Goal: Task Accomplishment & Management: Complete application form

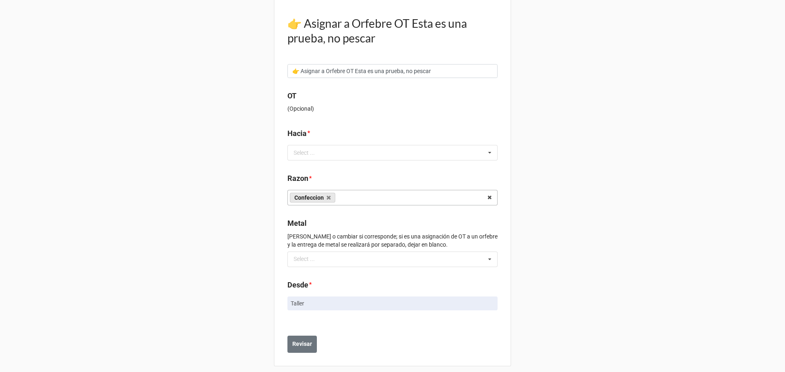
scroll to position [65, 0]
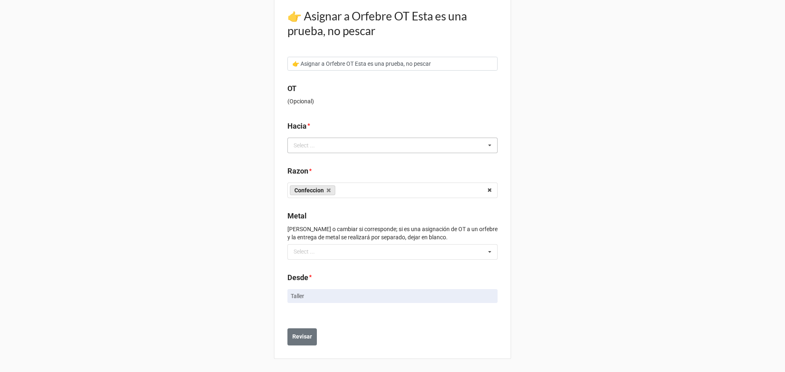
click at [308, 144] on div "Select ..." at bounding box center [308, 145] width 35 height 9
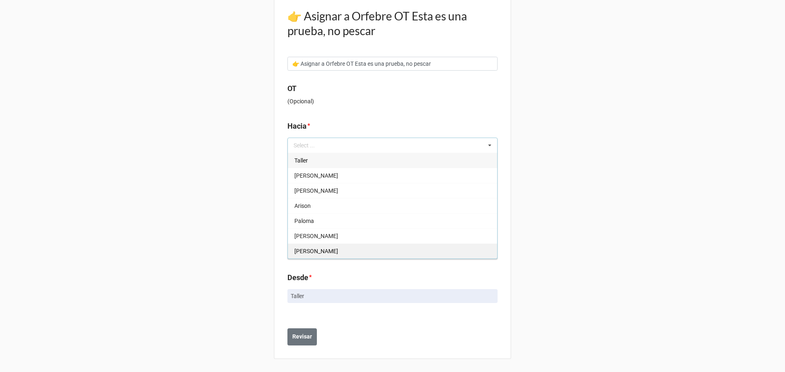
click at [302, 251] on span "[PERSON_NAME]" at bounding box center [316, 251] width 44 height 7
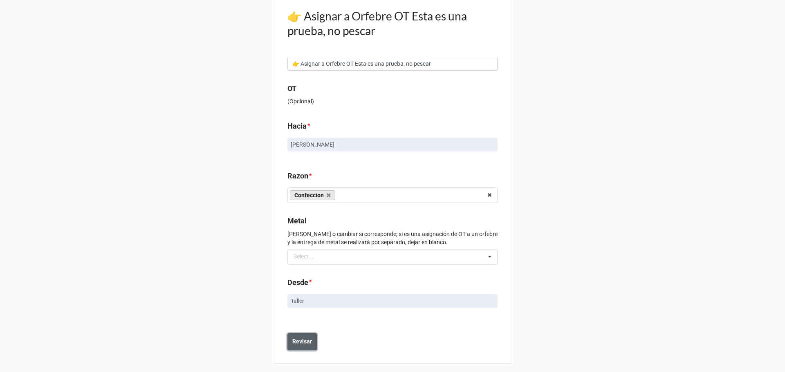
click at [292, 342] on b "Revisar" at bounding box center [302, 342] width 20 height 9
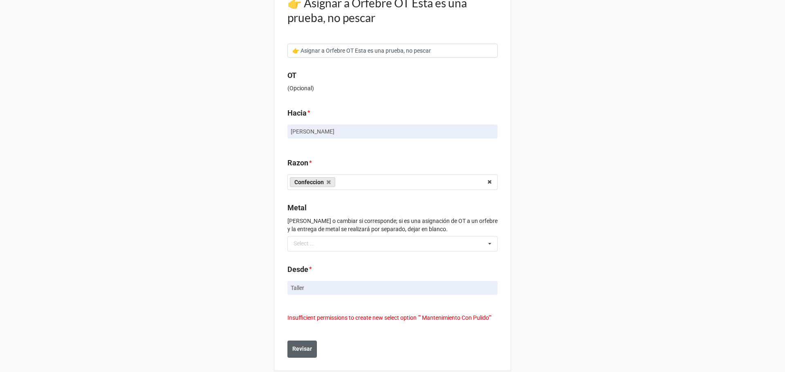
scroll to position [90, 0]
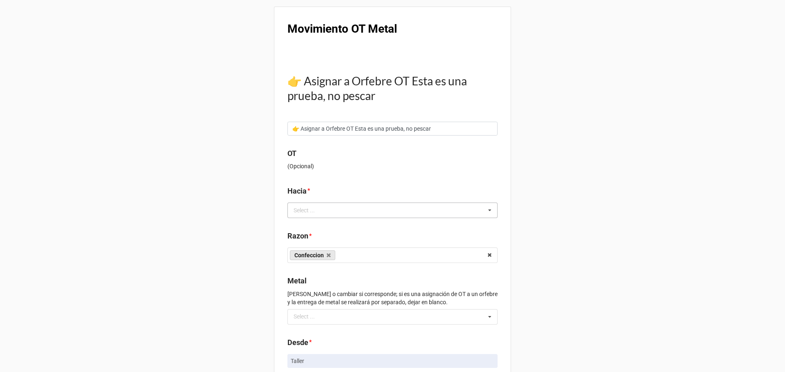
click at [338, 214] on div "Select ... No results found." at bounding box center [392, 211] width 210 height 16
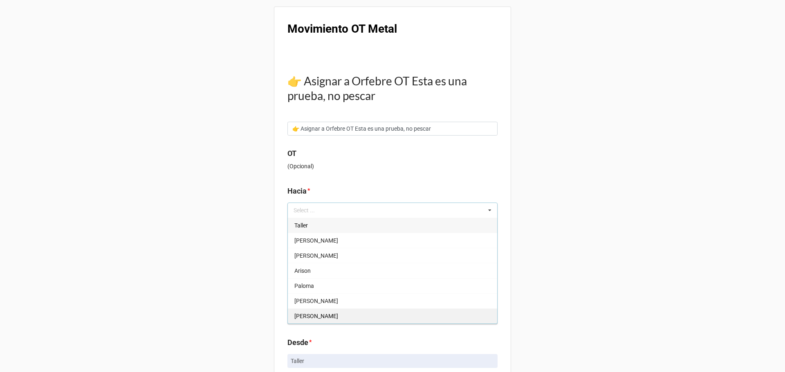
click at [313, 315] on div "[PERSON_NAME]" at bounding box center [392, 316] width 209 height 15
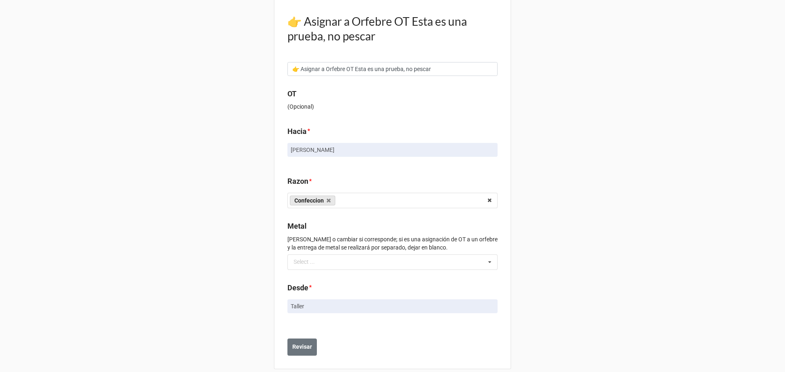
scroll to position [70, 0]
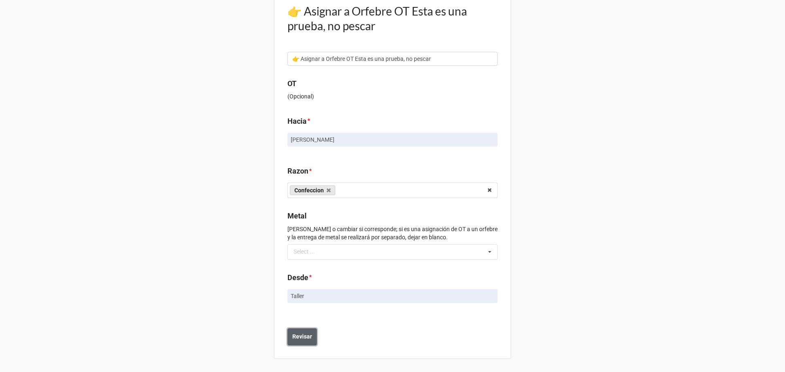
click at [294, 340] on b "Revisar" at bounding box center [302, 337] width 20 height 9
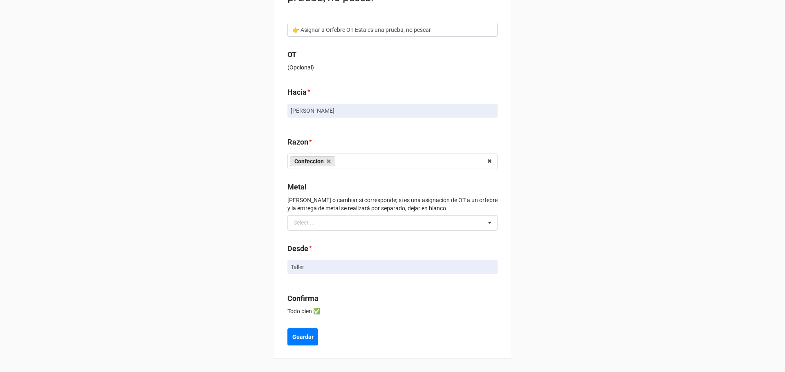
drag, startPoint x: 316, startPoint y: 336, endPoint x: 276, endPoint y: 332, distance: 40.3
click at [276, 332] on div "Movimiento OT Metal 👉 Asignar a Orfebre OT Esta es una prueba, no pescar 👉 Asig…" at bounding box center [392, 134] width 237 height 452
click at [292, 340] on b "Guardar" at bounding box center [302, 337] width 21 height 9
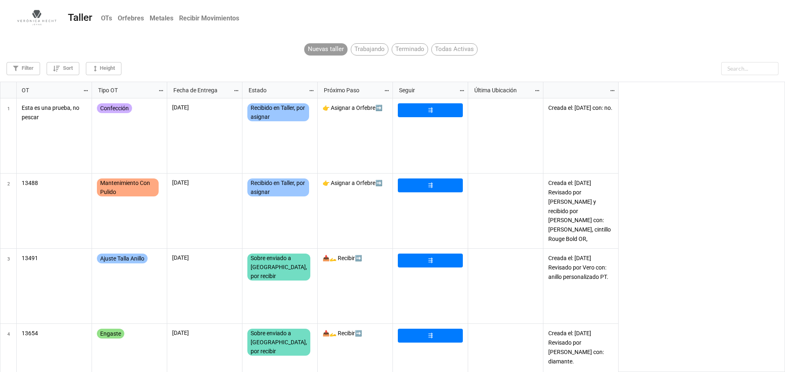
scroll to position [286, 780]
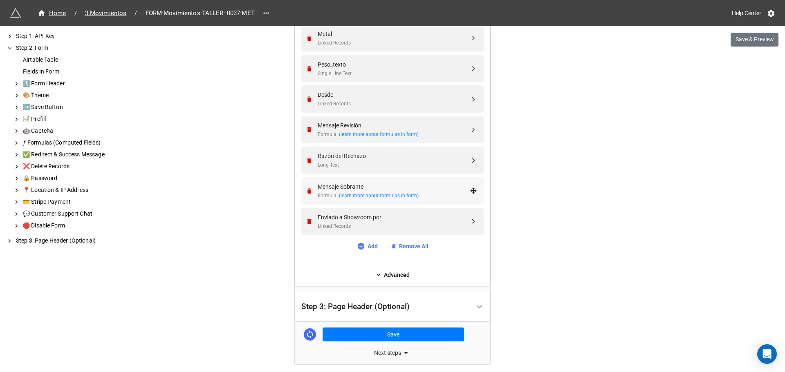
scroll to position [651, 0]
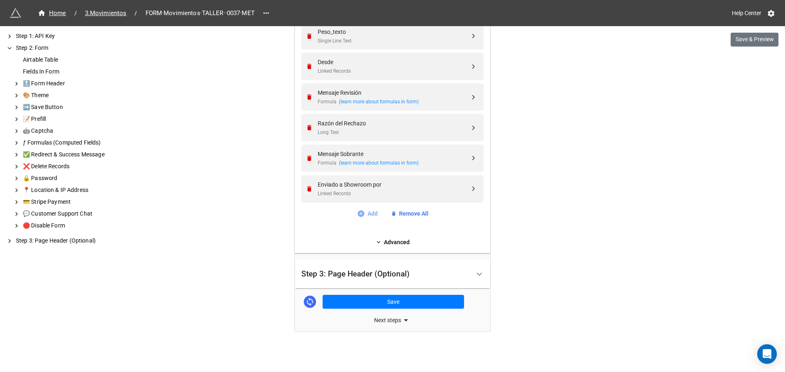
click at [366, 213] on link "Add" at bounding box center [367, 213] width 21 height 9
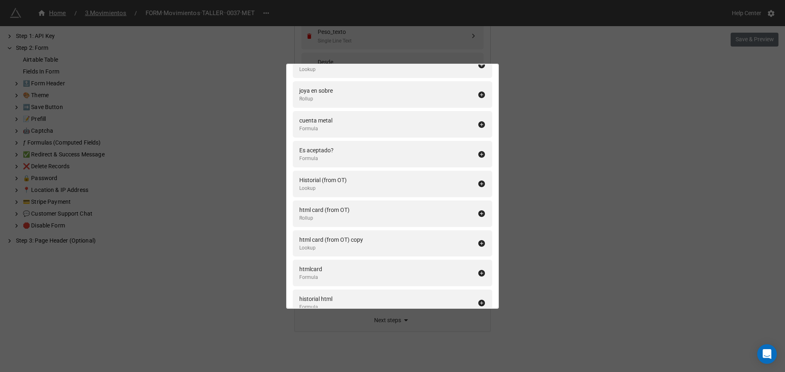
scroll to position [3470, 0]
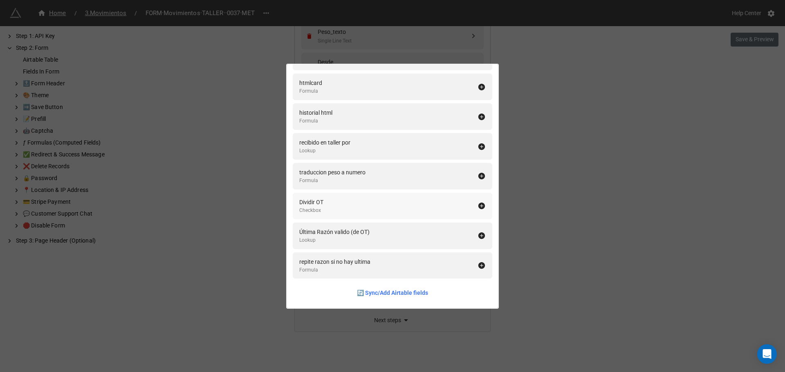
click at [319, 202] on div "Dividir OT" at bounding box center [311, 202] width 24 height 9
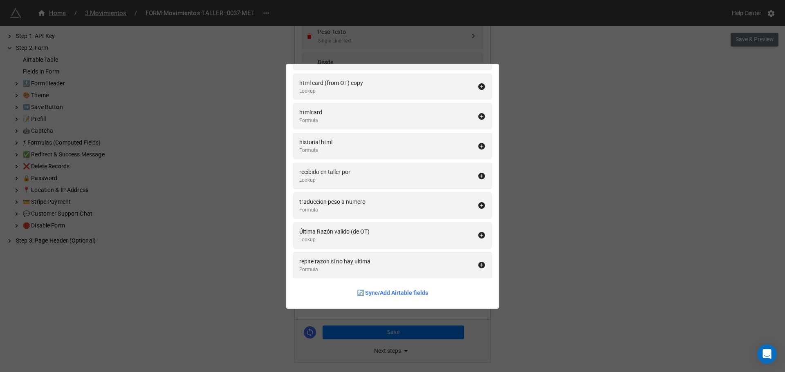
click at [535, 197] on div "Fields In Form Add All Name Formula Fecha Creación Created Time Cantidad Number…" at bounding box center [392, 186] width 785 height 372
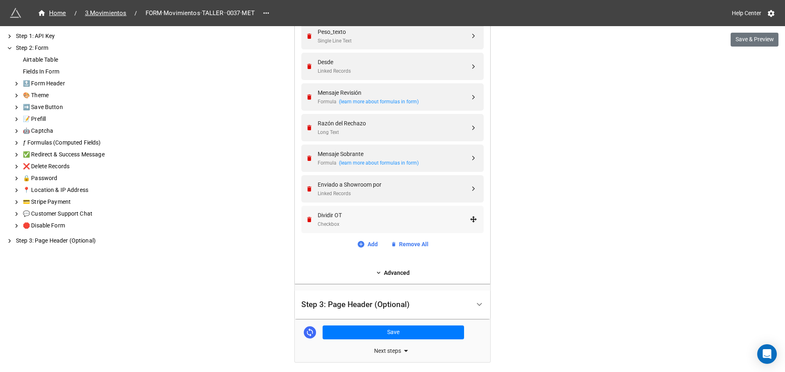
click at [342, 218] on div "Dividir OT" at bounding box center [394, 215] width 152 height 9
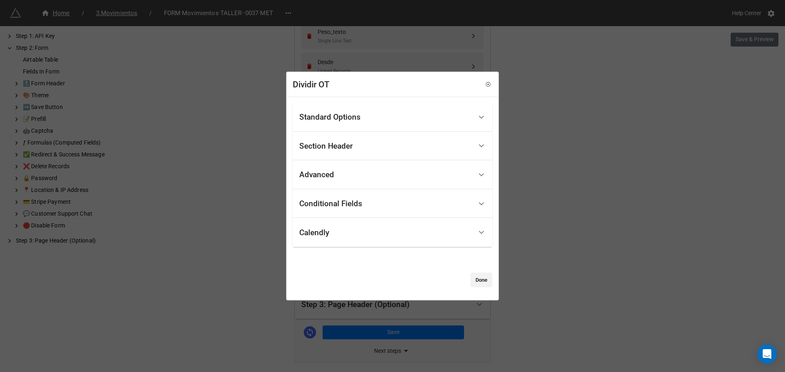
click at [345, 123] on div "Standard Options" at bounding box center [385, 117] width 173 height 19
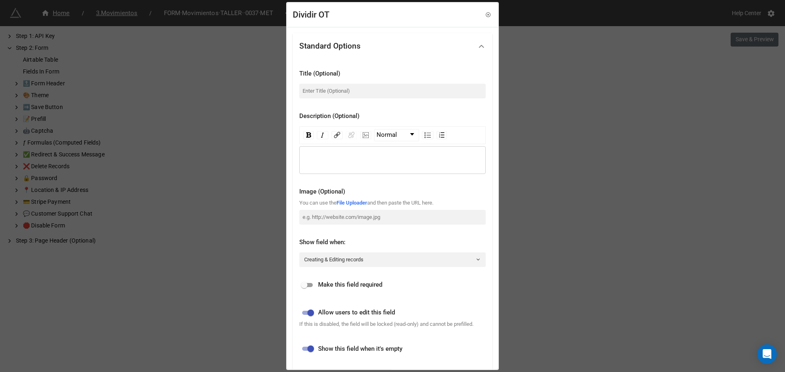
click at [329, 159] on div "rdw-editor" at bounding box center [392, 160] width 179 height 9
click at [365, 267] on link "Creating & Editing records" at bounding box center [392, 260] width 186 height 15
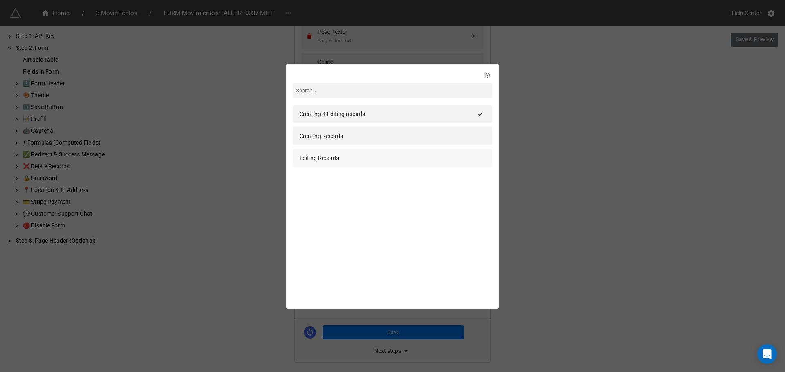
click at [317, 155] on div "Editing Records" at bounding box center [319, 158] width 40 height 9
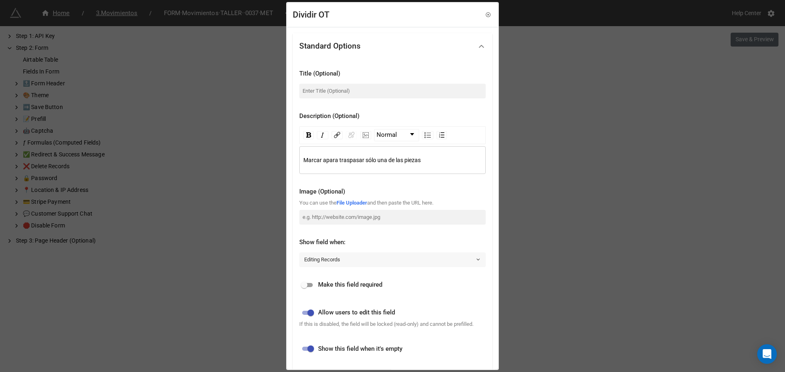
click at [323, 261] on link "Editing Records" at bounding box center [392, 260] width 186 height 15
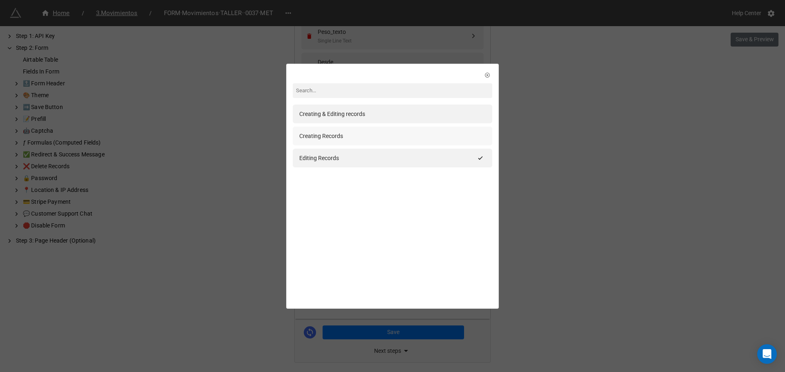
click at [329, 138] on div "Creating Records" at bounding box center [321, 136] width 44 height 9
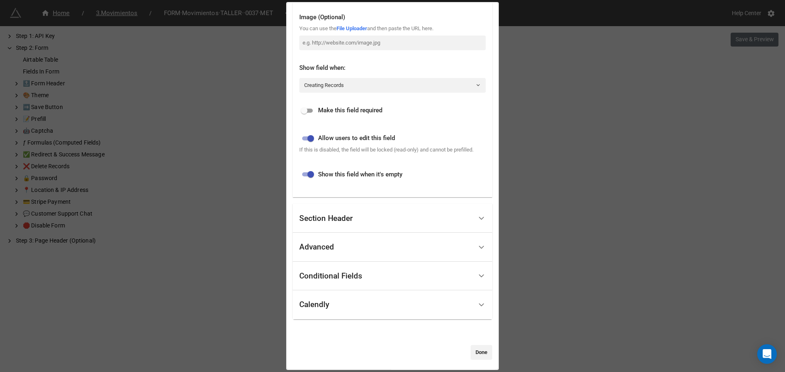
scroll to position [177, 0]
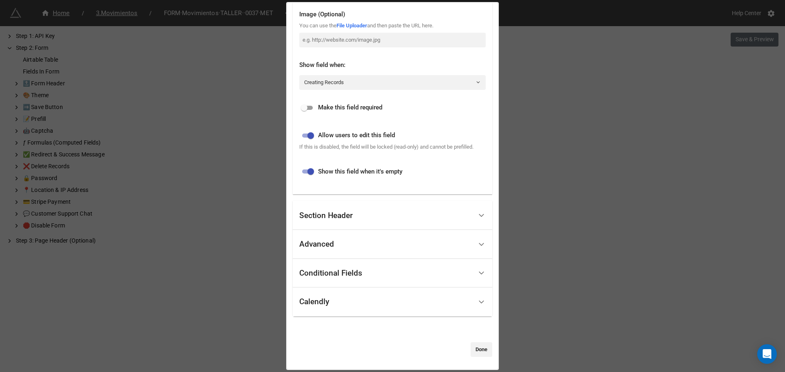
click at [329, 237] on div "Advanced" at bounding box center [385, 244] width 173 height 19
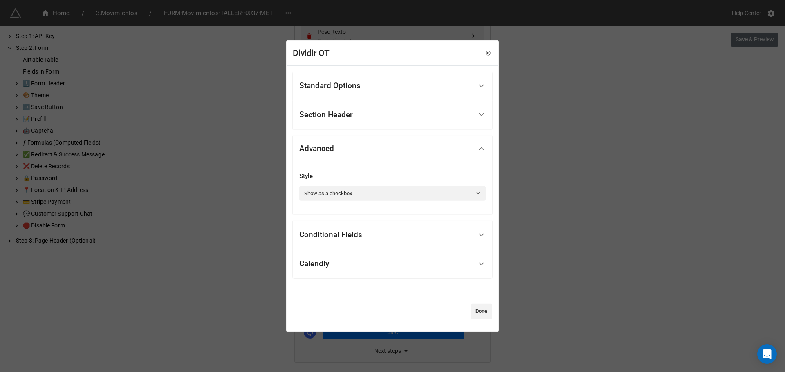
scroll to position [0, 0]
click at [314, 196] on link "Show as a checkbox" at bounding box center [392, 193] width 186 height 15
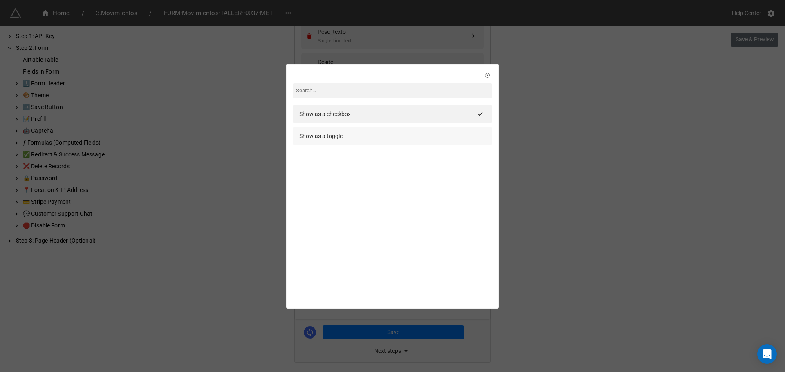
click at [333, 141] on div "Show as a toggle" at bounding box center [392, 136] width 199 height 19
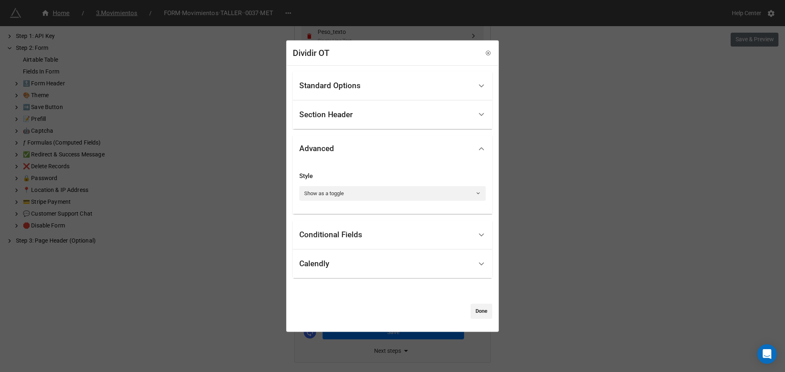
click at [365, 235] on div "Conditional Fields" at bounding box center [385, 235] width 173 height 19
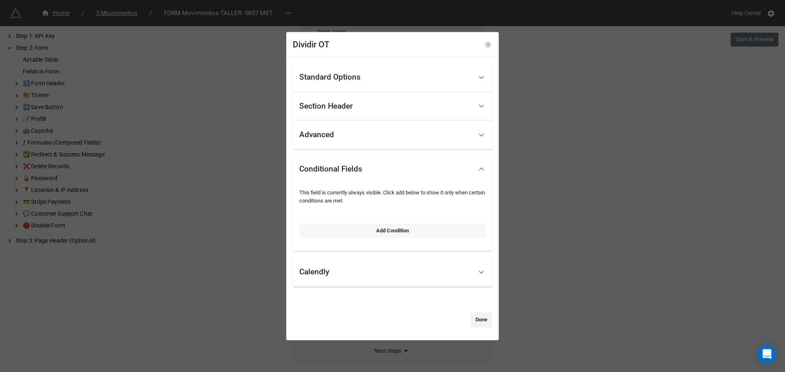
click at [331, 229] on link "Add Condition" at bounding box center [392, 231] width 186 height 15
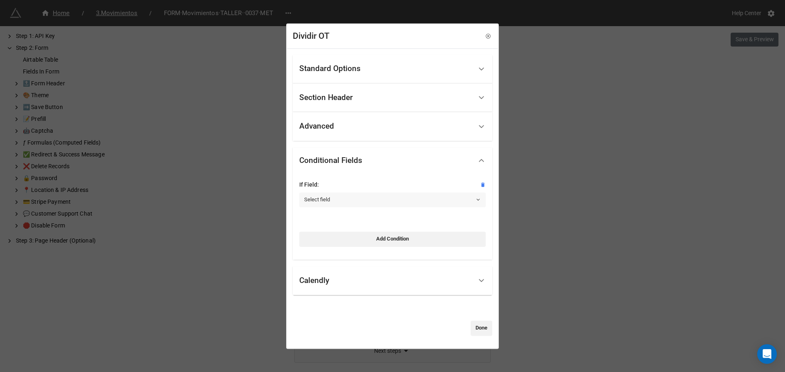
click at [328, 199] on link "Select field" at bounding box center [392, 200] width 186 height 15
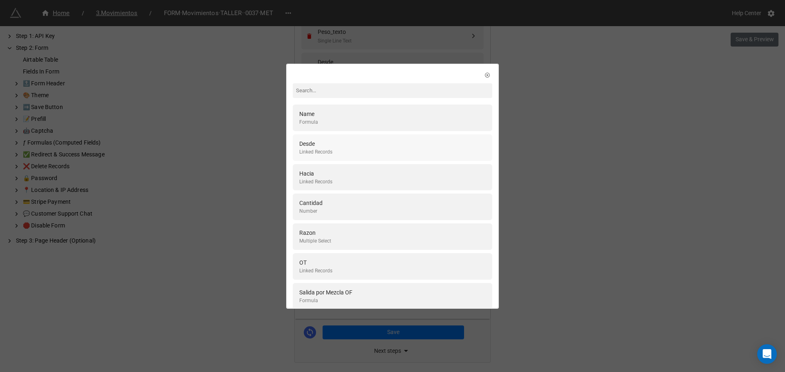
click at [325, 144] on div "Desde" at bounding box center [315, 143] width 33 height 9
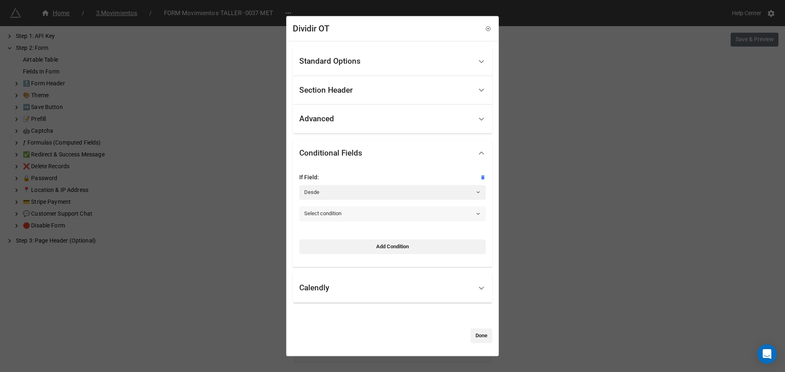
click at [327, 213] on link "Select condition" at bounding box center [392, 213] width 186 height 15
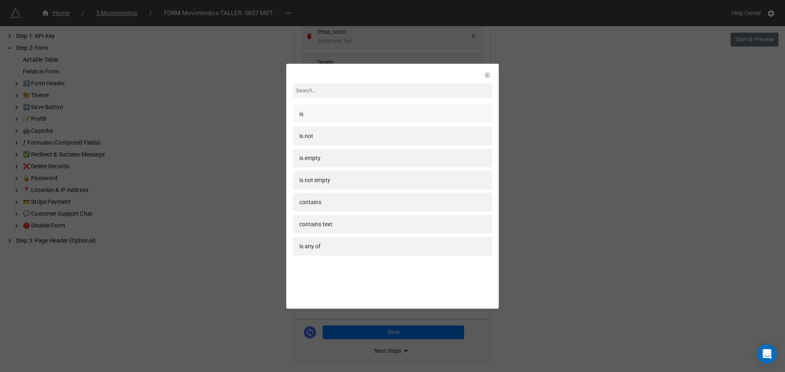
click at [331, 115] on div "is" at bounding box center [392, 114] width 186 height 9
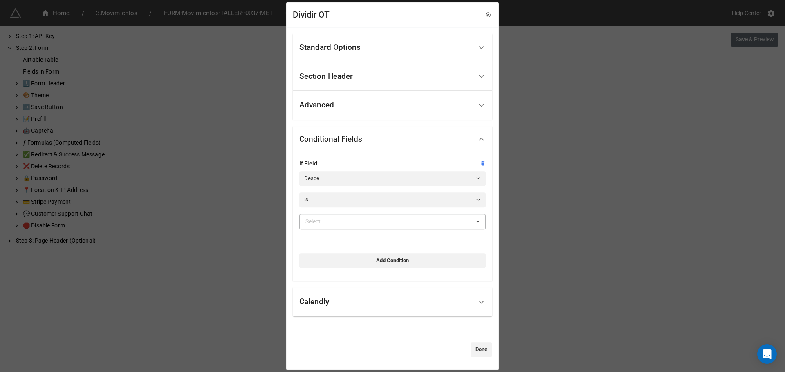
click at [345, 223] on div "Select ... No results found." at bounding box center [392, 222] width 186 height 16
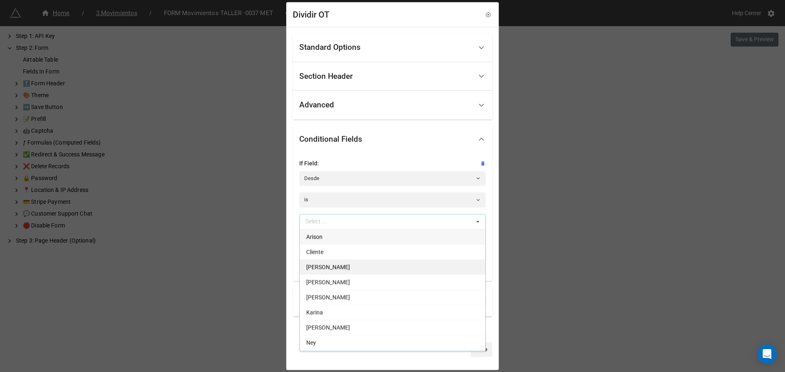
click at [313, 273] on div "Daniela" at bounding box center [393, 267] width 186 height 15
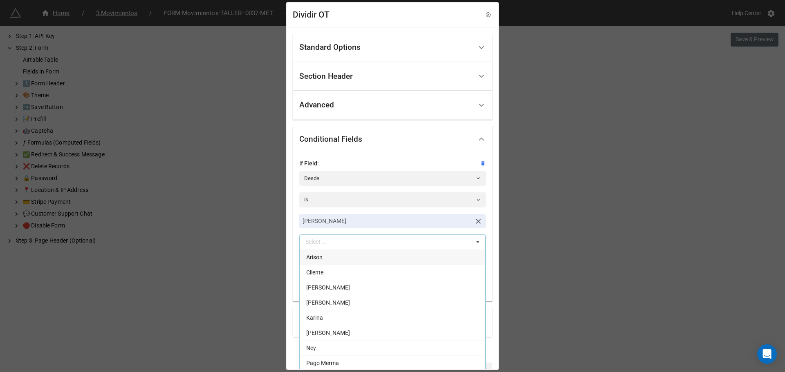
click at [295, 230] on div "If Field: Desde is Daniela Select ... Arison Cliente Fabian Helen Karina Miguel…" at bounding box center [392, 226] width 199 height 149
click at [379, 283] on link "Add Condition" at bounding box center [392, 281] width 186 height 15
select select "all-are-met"
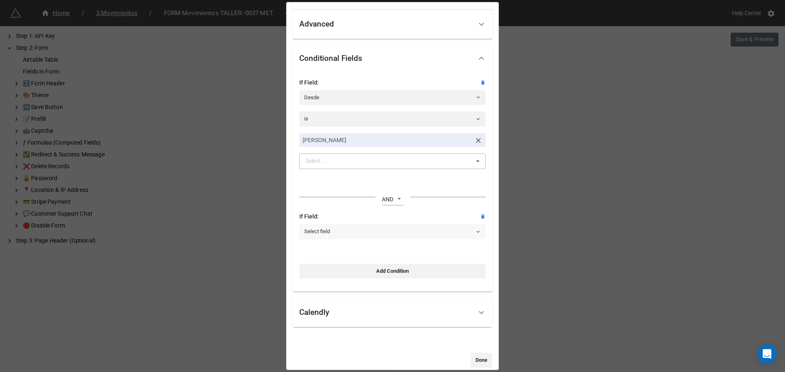
scroll to position [82, 0]
click at [342, 227] on link "Select field" at bounding box center [392, 231] width 186 height 15
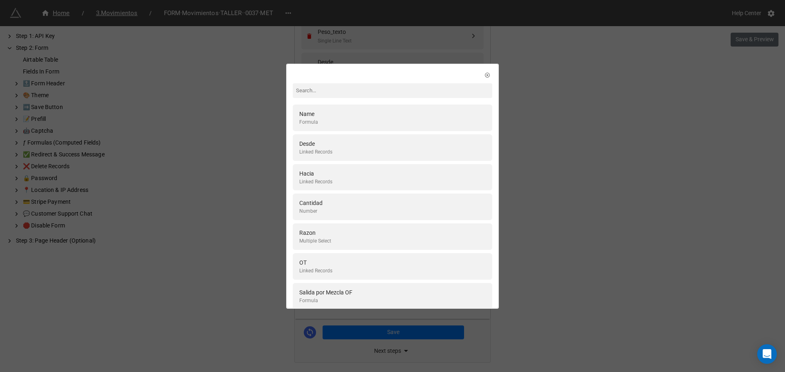
click at [323, 267] on div "OT" at bounding box center [315, 262] width 33 height 9
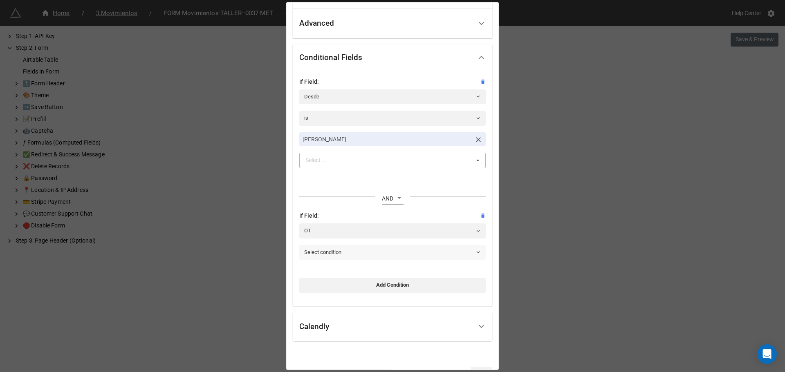
click at [370, 254] on link "Select condition" at bounding box center [392, 252] width 186 height 15
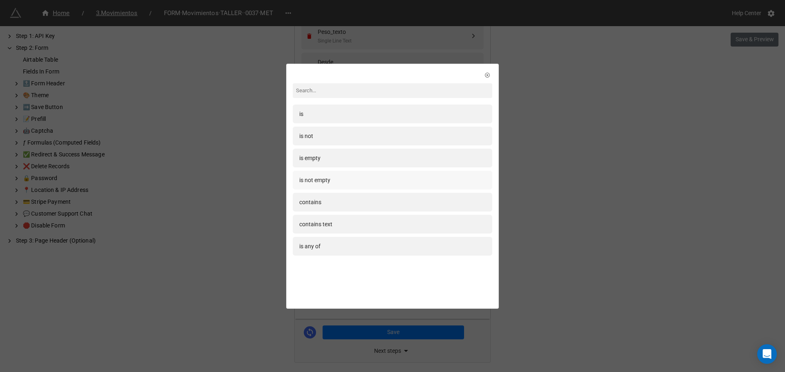
click at [330, 179] on div "is not empty" at bounding box center [314, 180] width 31 height 9
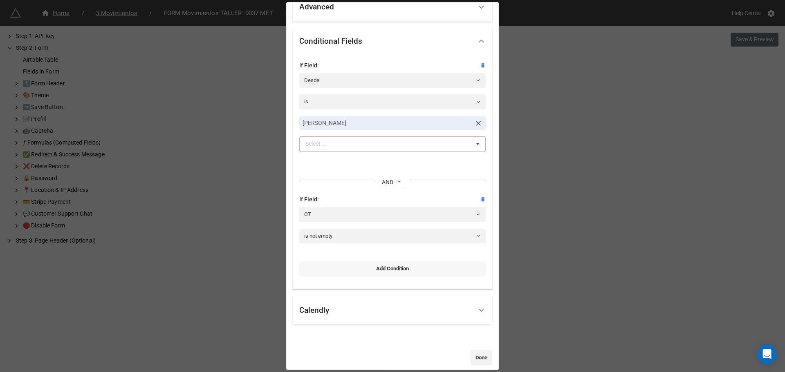
scroll to position [106, 0]
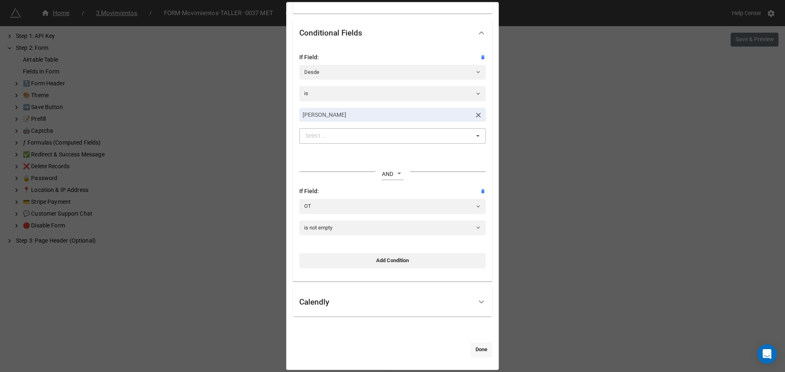
click at [480, 350] on link "Done" at bounding box center [481, 350] width 22 height 15
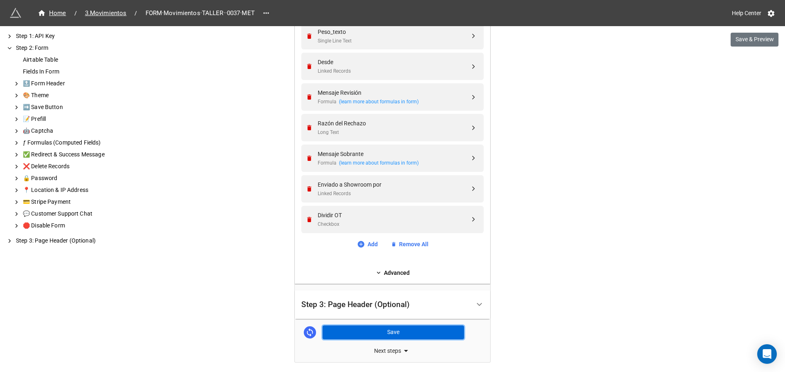
click at [402, 333] on button "Save" at bounding box center [393, 333] width 141 height 14
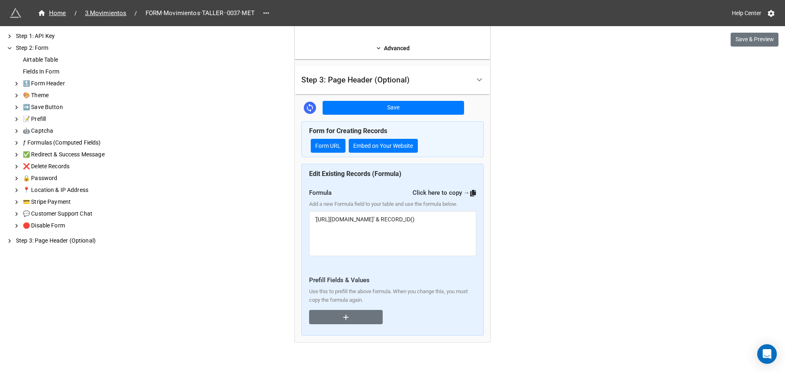
scroll to position [887, 0]
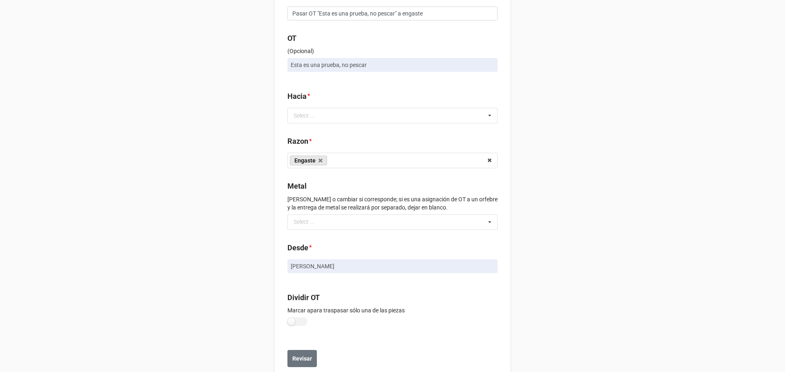
scroll to position [96, 0]
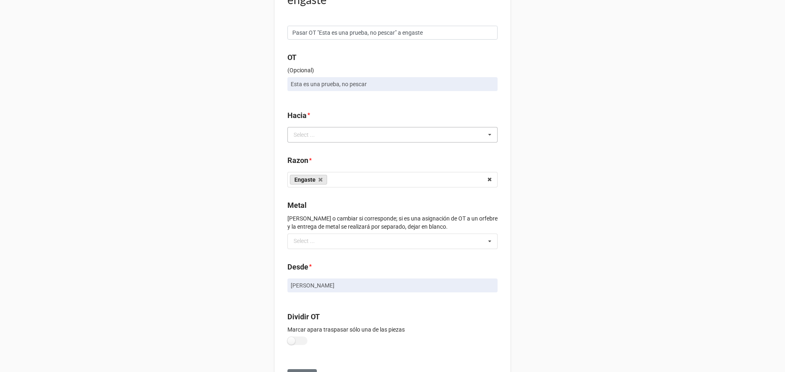
click at [335, 136] on div "Select ... No results found." at bounding box center [392, 135] width 210 height 16
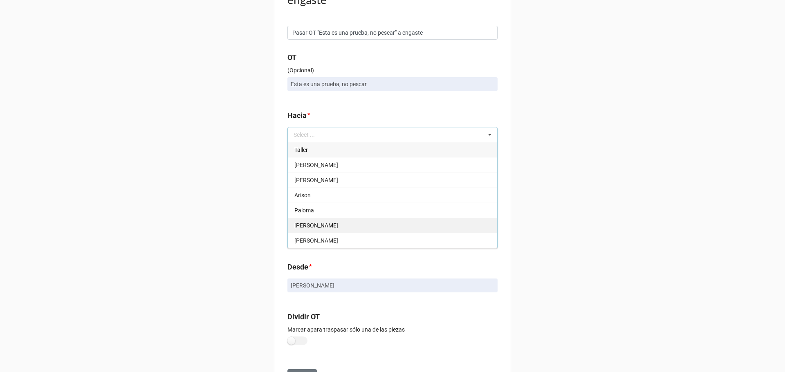
click at [312, 222] on div "[PERSON_NAME]" at bounding box center [392, 225] width 209 height 15
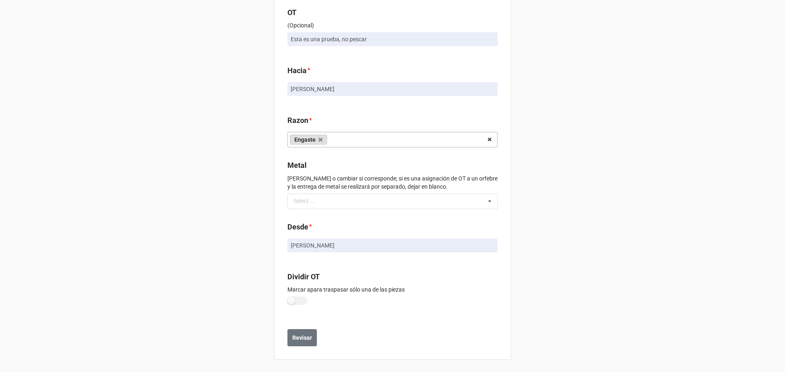
scroll to position [142, 0]
click at [348, 200] on div "Select ... No results found." at bounding box center [392, 201] width 210 height 16
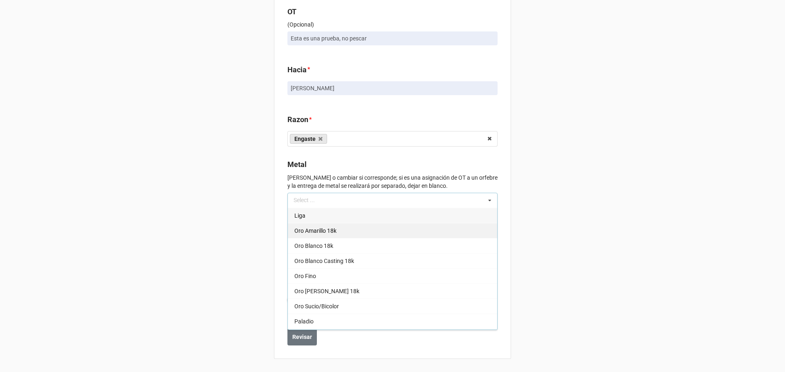
click at [308, 230] on span "Oro Amarillo 18k" at bounding box center [315, 231] width 42 height 7
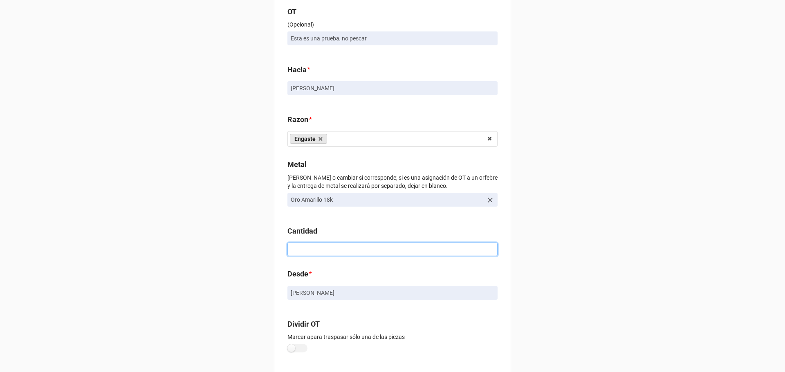
click at [308, 247] on input at bounding box center [392, 250] width 210 height 14
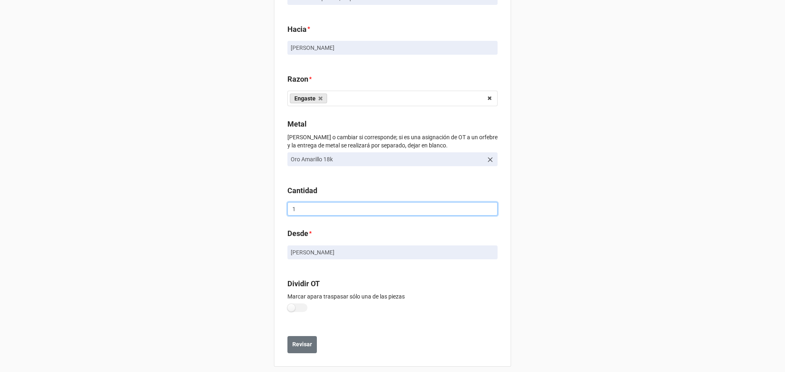
scroll to position [183, 0]
type input "1"
click at [294, 310] on label at bounding box center [297, 307] width 20 height 9
checkbox input "true"
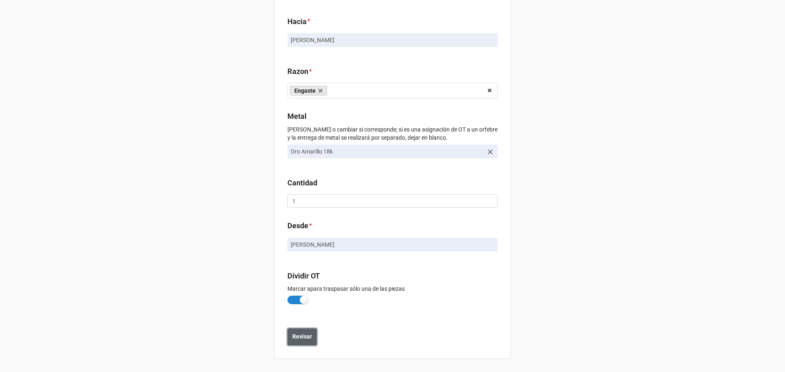
click at [301, 338] on b "Revisar" at bounding box center [302, 337] width 20 height 9
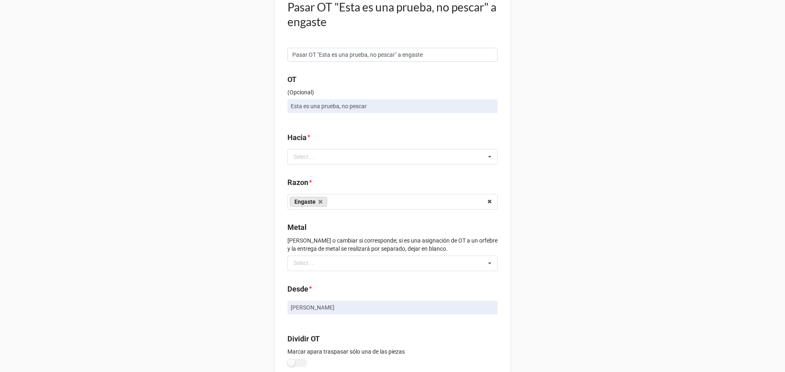
scroll to position [82, 0]
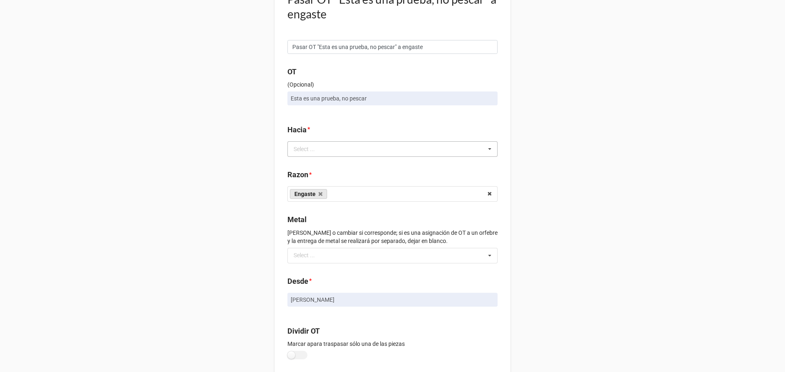
click at [298, 149] on div "Select ..." at bounding box center [308, 148] width 35 height 9
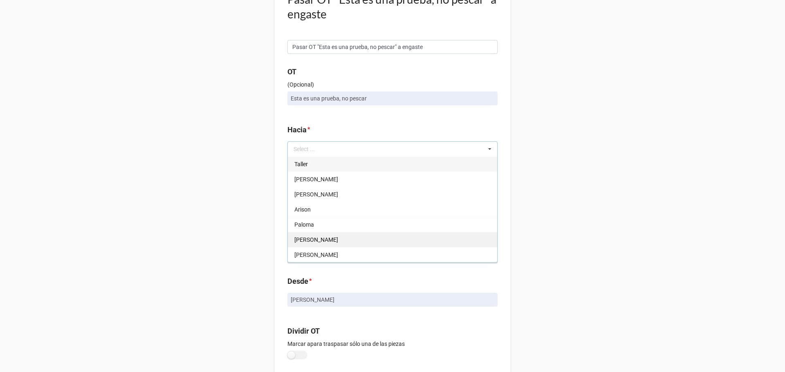
click at [305, 244] on div "[PERSON_NAME]" at bounding box center [392, 239] width 209 height 15
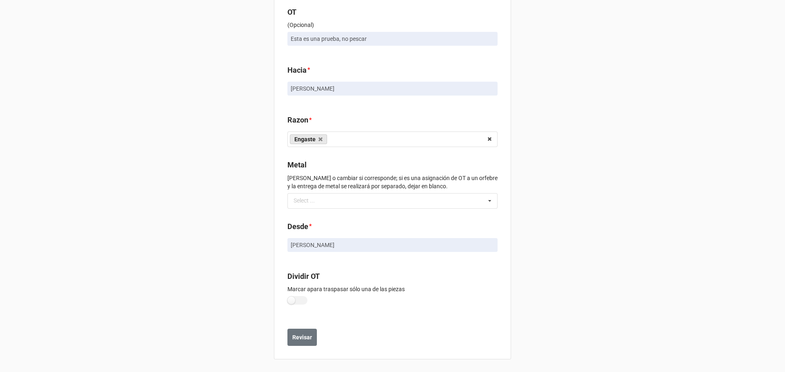
scroll to position [142, 0]
click at [319, 206] on div "Select ... No results found." at bounding box center [392, 201] width 210 height 16
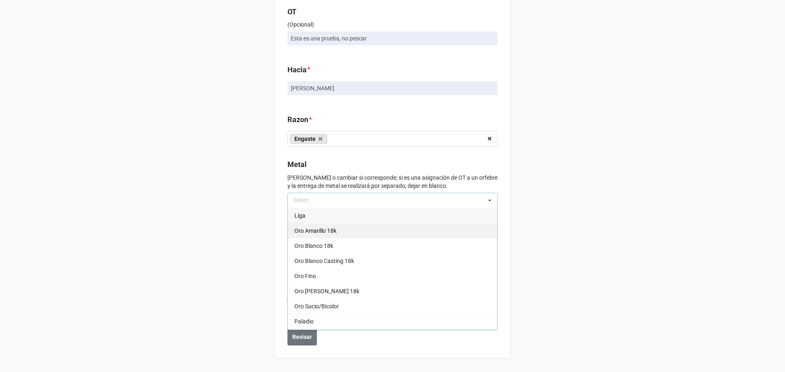
click at [311, 235] on div "Oro Amarillo 18k" at bounding box center [392, 230] width 209 height 15
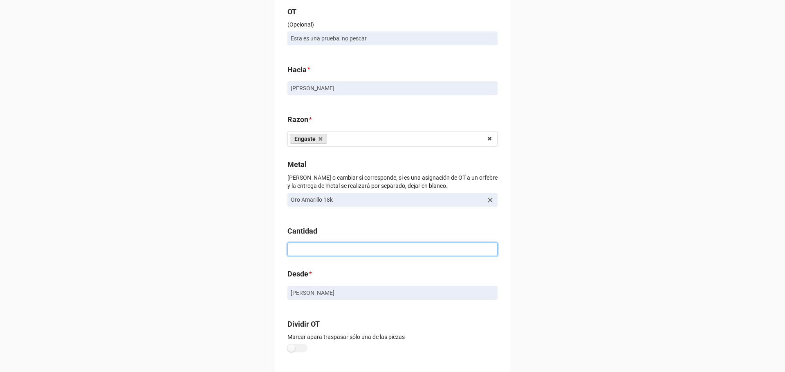
click at [326, 244] on input at bounding box center [392, 250] width 210 height 14
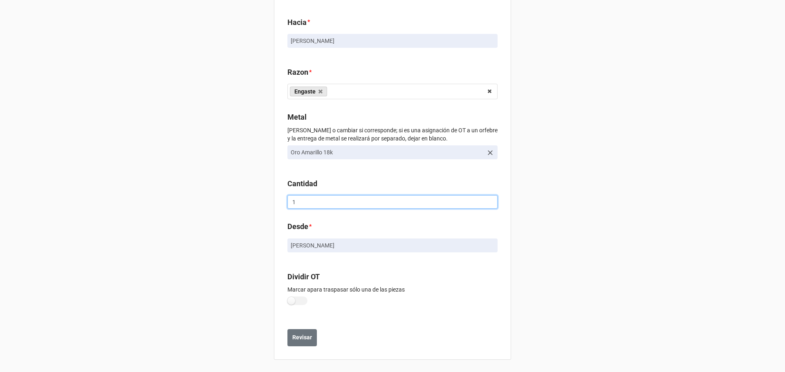
scroll to position [190, 0]
type input "1"
click at [292, 301] on label at bounding box center [297, 300] width 20 height 9
checkbox input "true"
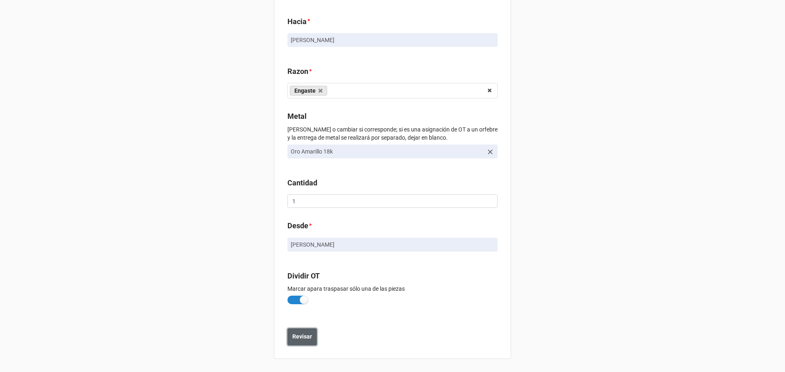
click at [300, 345] on button "Revisar" at bounding box center [301, 337] width 29 height 17
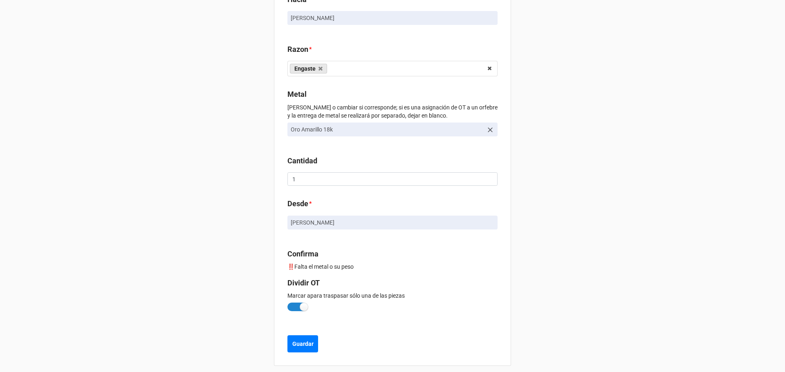
scroll to position [237, 0]
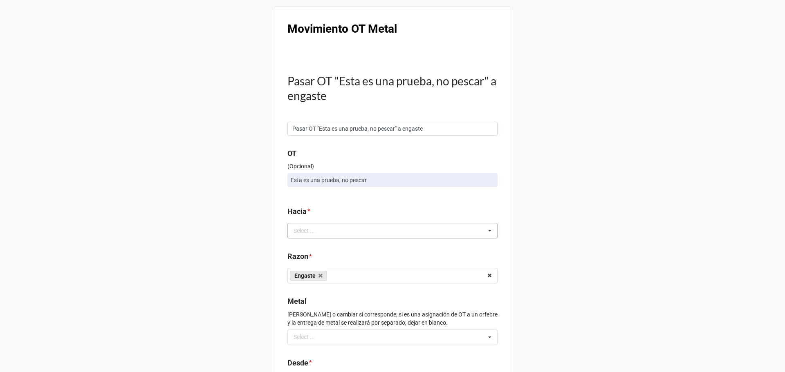
click at [298, 234] on div "Select ..." at bounding box center [308, 230] width 35 height 9
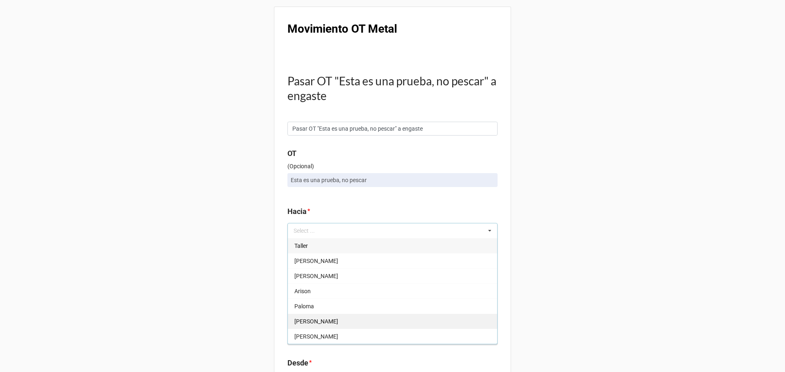
click at [300, 326] on div "[PERSON_NAME]" at bounding box center [392, 321] width 209 height 15
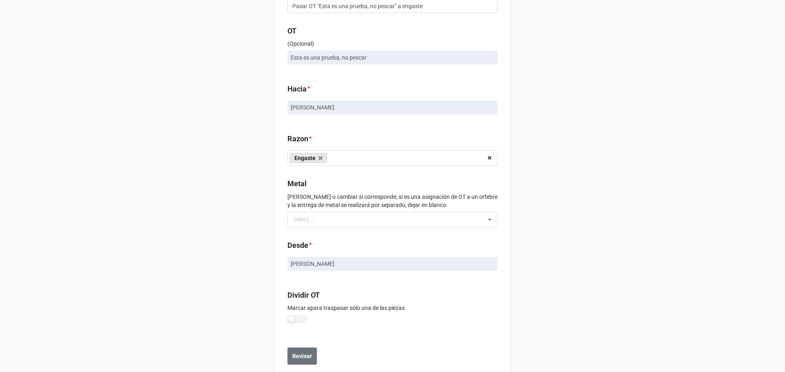
scroll to position [142, 0]
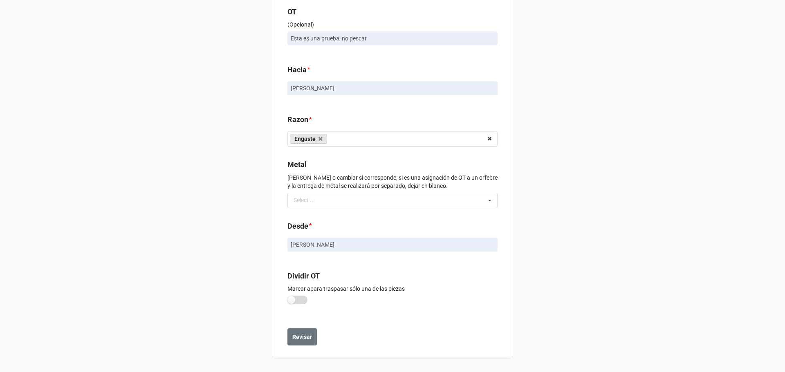
click at [293, 305] on div at bounding box center [297, 301] width 20 height 11
checkbox input "true"
click at [316, 199] on div "Select ..." at bounding box center [308, 200] width 35 height 9
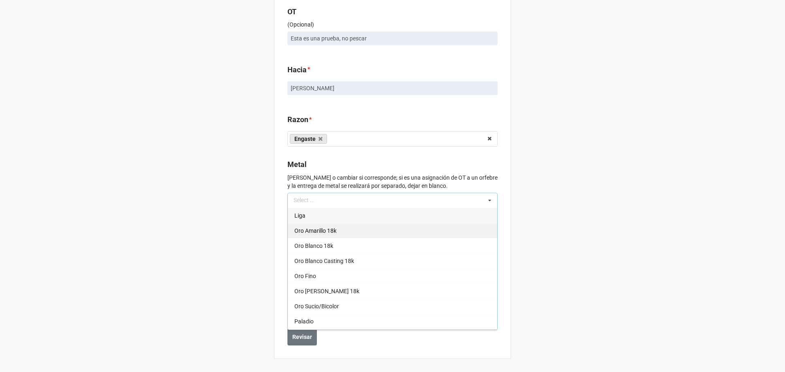
click at [307, 228] on span "Oro Amarillo 18k" at bounding box center [315, 231] width 42 height 7
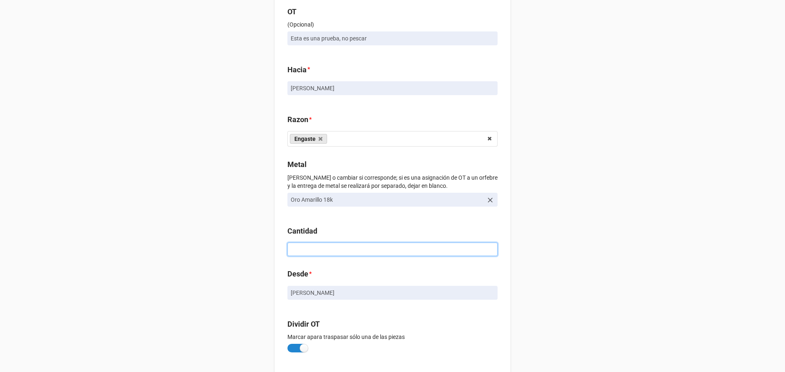
click at [297, 252] on input at bounding box center [392, 250] width 210 height 14
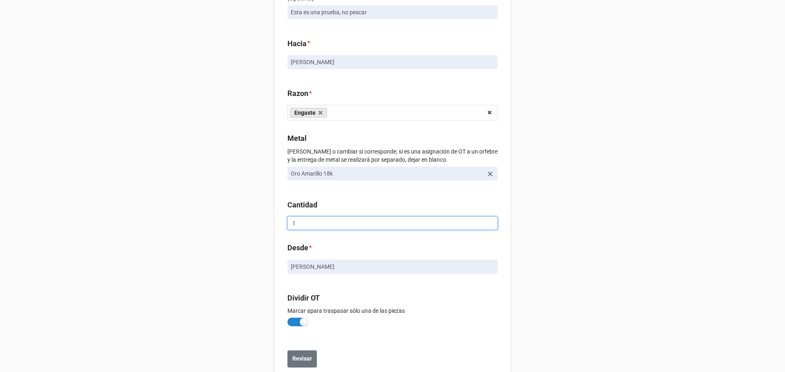
scroll to position [190, 0]
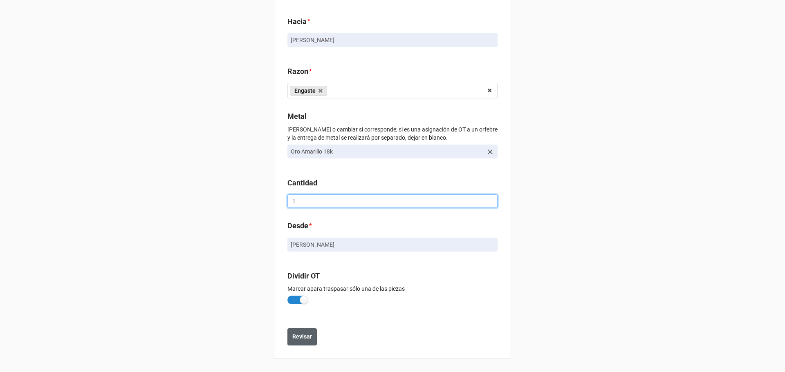
type input "1"
click at [295, 330] on button "Revisar" at bounding box center [301, 337] width 29 height 17
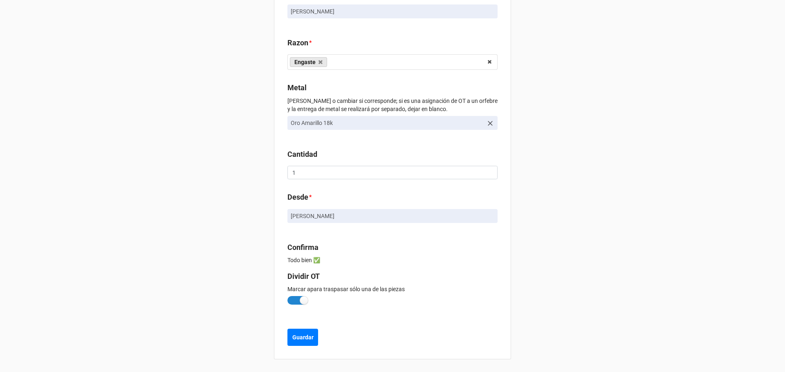
scroll to position [237, 0]
click at [293, 336] on b "Guardar" at bounding box center [302, 337] width 21 height 9
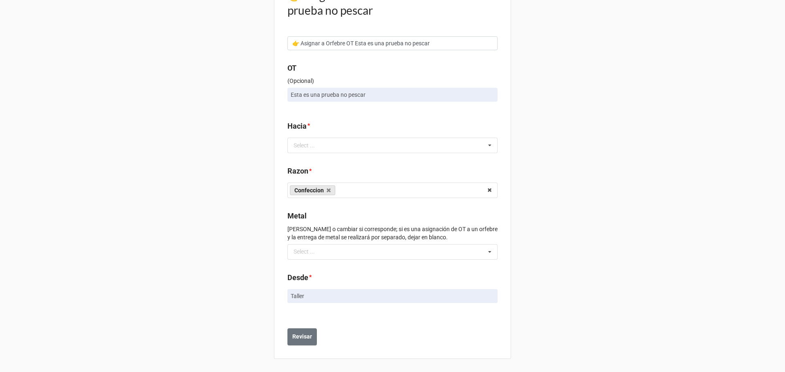
scroll to position [45, 0]
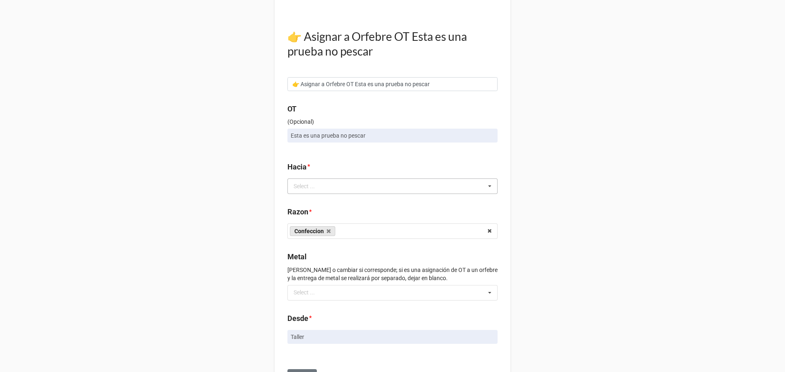
click at [325, 192] on div "Select ... No results found." at bounding box center [392, 187] width 210 height 16
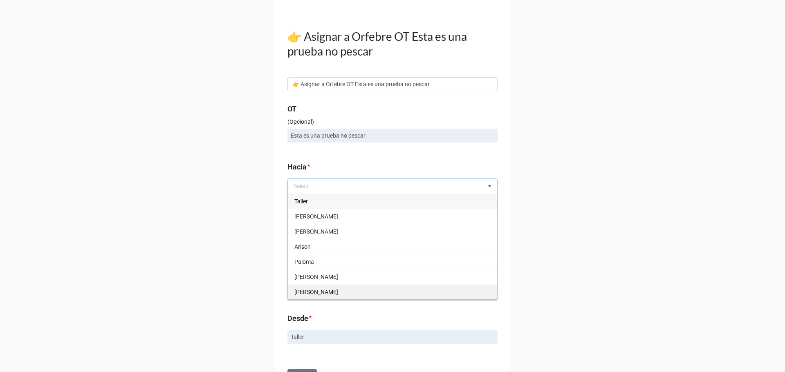
click at [303, 292] on span "Daniela" at bounding box center [316, 292] width 44 height 7
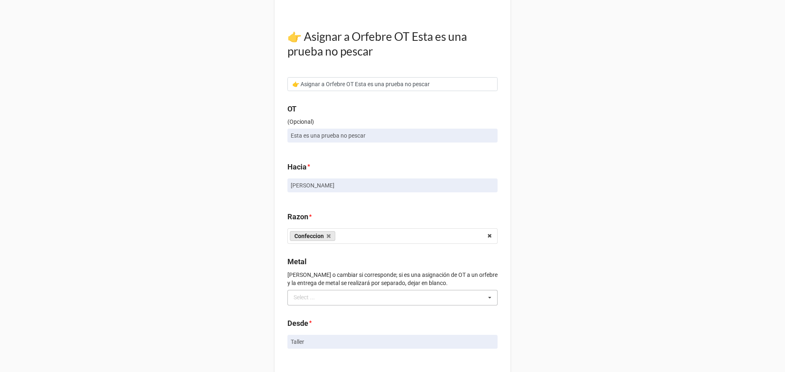
click at [310, 297] on div "Select ..." at bounding box center [308, 297] width 35 height 9
click at [310, 297] on div "Select ... Liga Oro Amarillo 18k Oro Blanco 18k Oro Blanco Casting 18k Oro Fino…" at bounding box center [392, 298] width 210 height 16
click at [276, 293] on div "Movimiento OT Metal 👉 Asignar a Orfebre OT Esta es una prueba no pescar 👉 Asign…" at bounding box center [392, 183] width 237 height 443
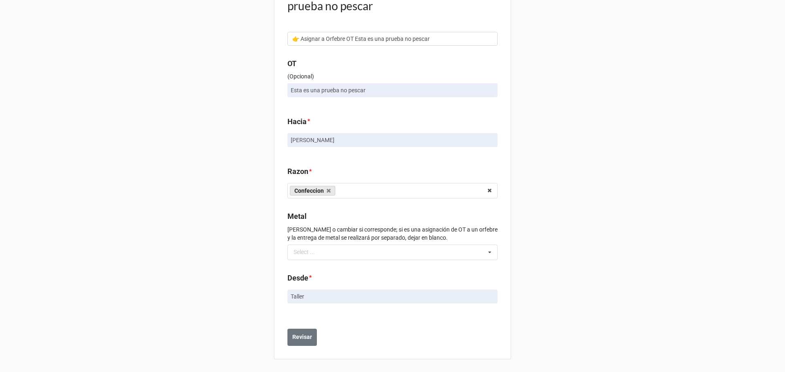
scroll to position [90, 0]
click at [303, 335] on b "Revisar" at bounding box center [302, 337] width 20 height 9
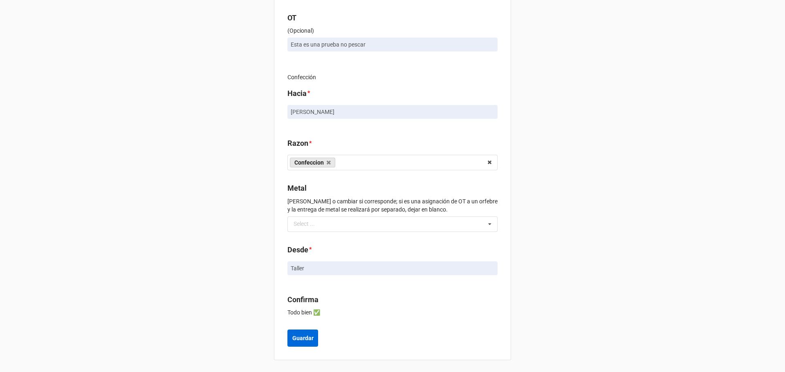
scroll to position [137, 0]
click at [303, 335] on b "Guardar" at bounding box center [302, 337] width 21 height 9
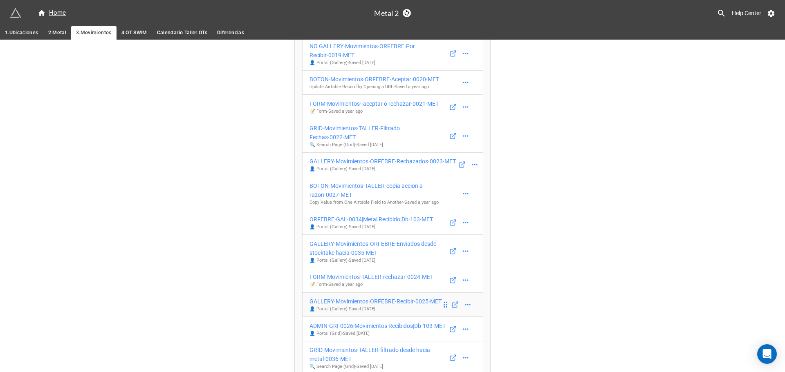
scroll to position [204, 0]
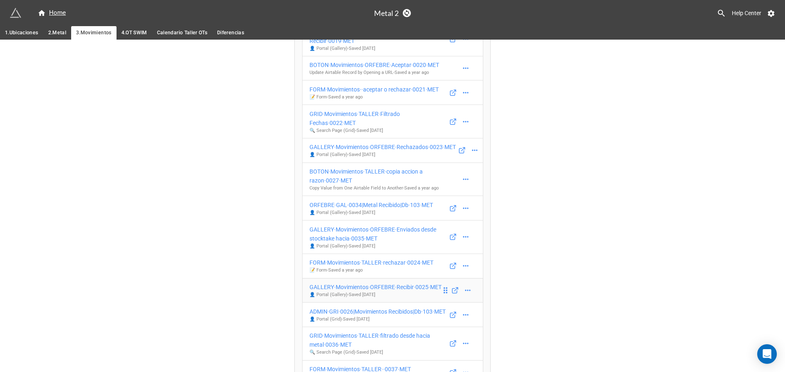
click at [348, 275] on div "TP·GRI·0014|Fechas filtro|Db·103·MET 🗂️ Grid View - Saved [DATE] Movimientos En…" at bounding box center [392, 281] width 181 height 780
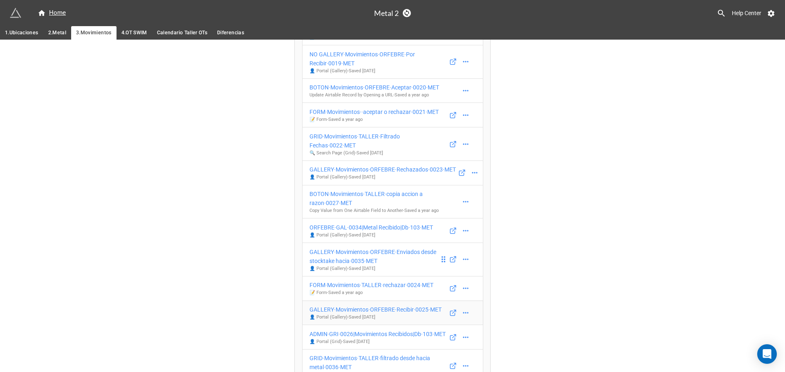
scroll to position [164, 0]
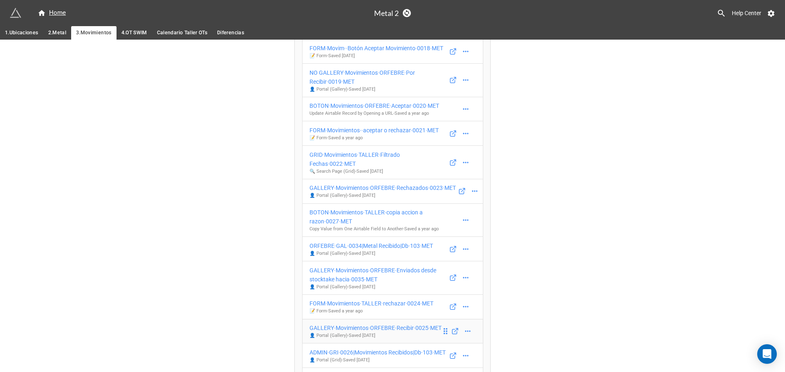
click at [346, 324] on div "GALLERY·Movimientos·ORFEBRE·Recibir·0025·MET" at bounding box center [375, 328] width 132 height 9
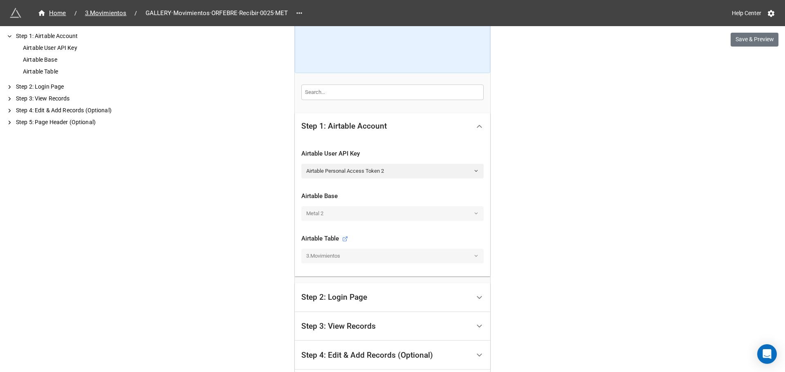
scroll to position [164, 0]
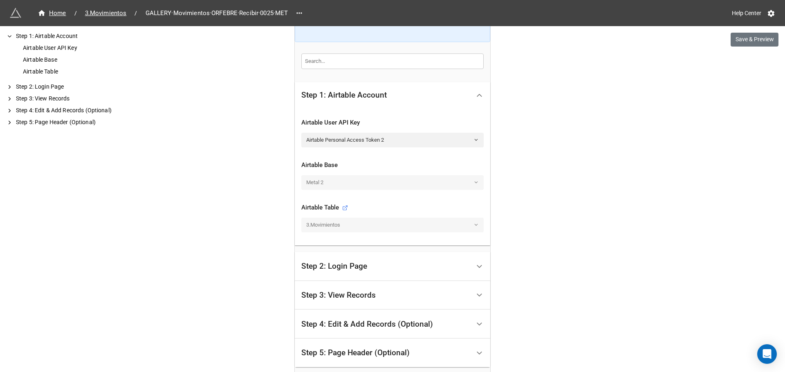
click at [372, 295] on div "Step 3: View Records" at bounding box center [385, 295] width 169 height 19
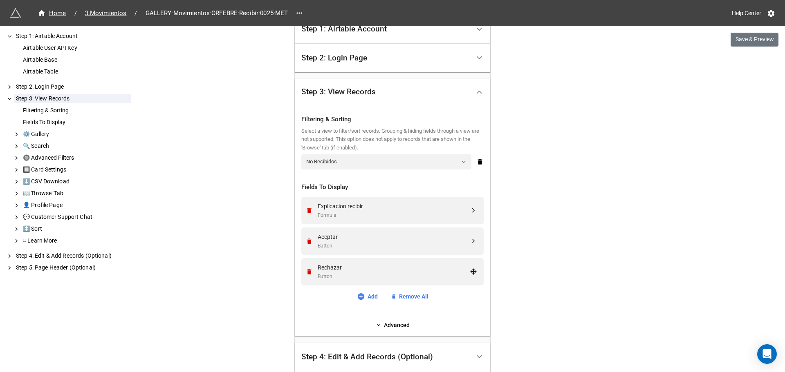
scroll to position [204, 0]
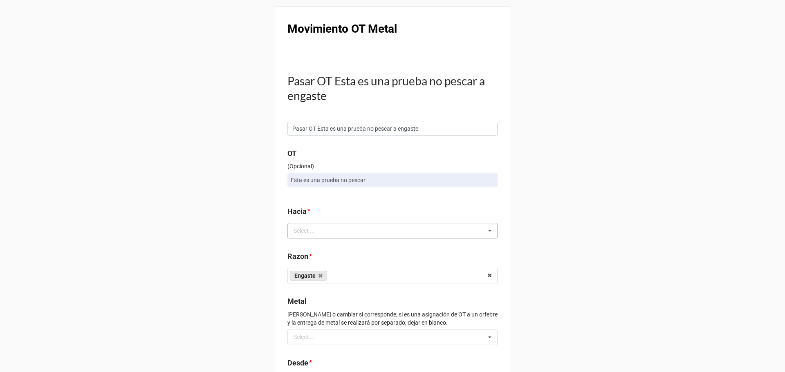
click at [323, 228] on div "Select ..." at bounding box center [308, 230] width 35 height 9
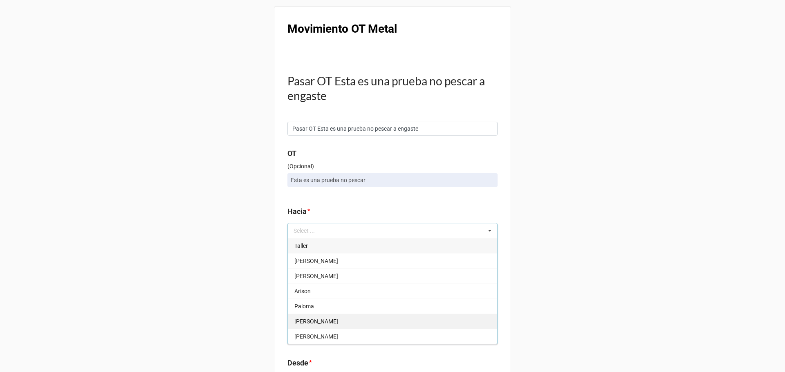
click at [319, 327] on div "Helen" at bounding box center [392, 321] width 209 height 15
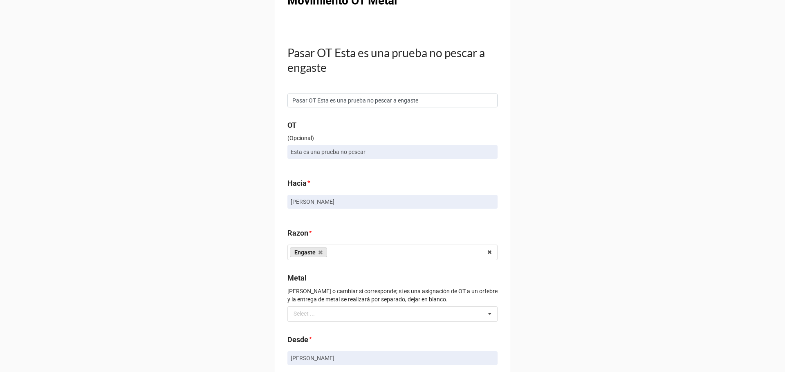
scroll to position [123, 0]
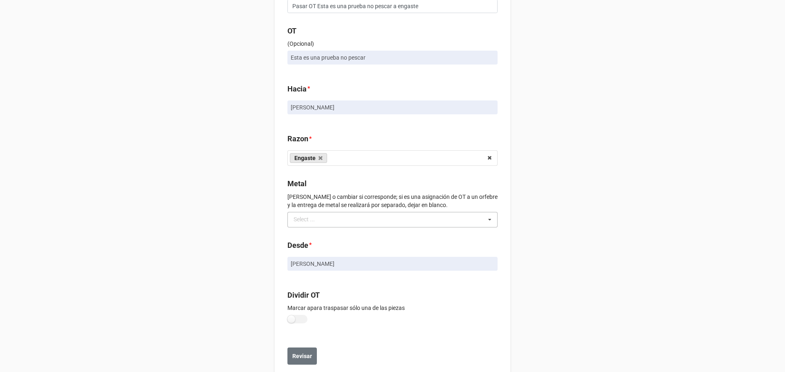
click at [308, 221] on div "Select ..." at bounding box center [308, 219] width 35 height 9
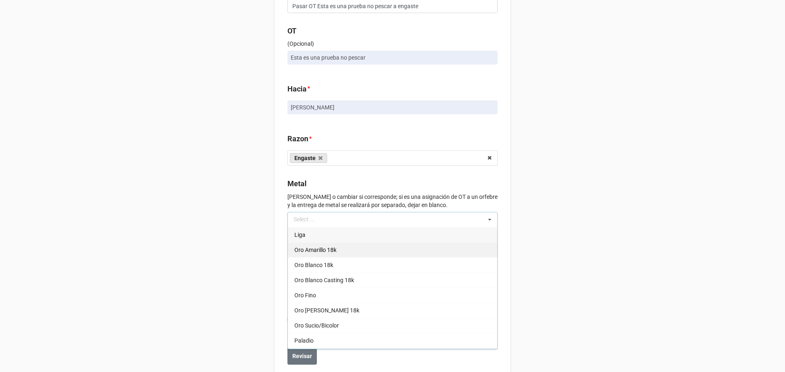
click at [316, 249] on span "Oro Amarillo 18k" at bounding box center [315, 250] width 42 height 7
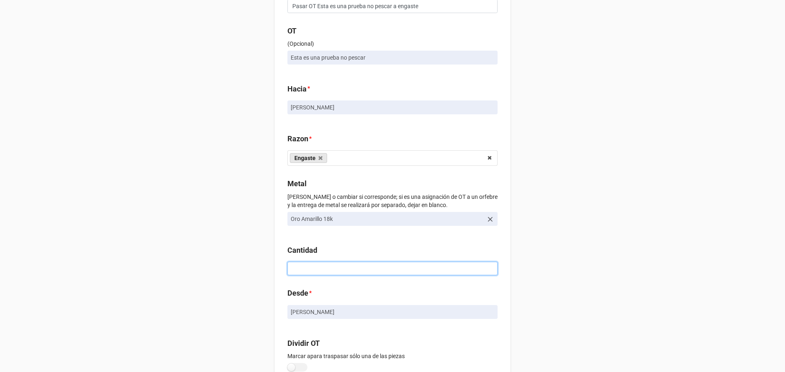
click at [315, 267] on input at bounding box center [392, 269] width 210 height 14
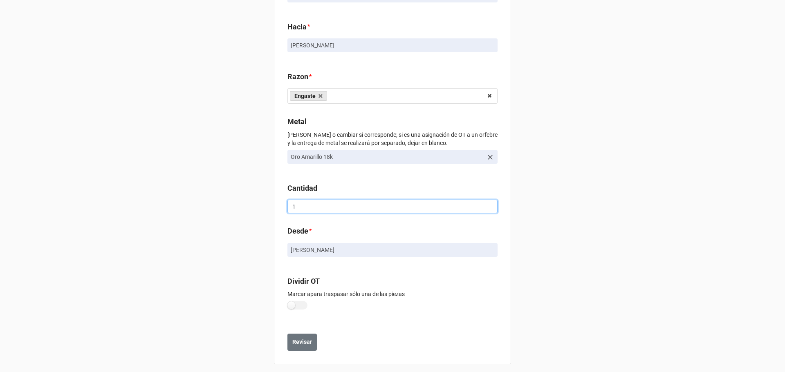
scroll to position [190, 0]
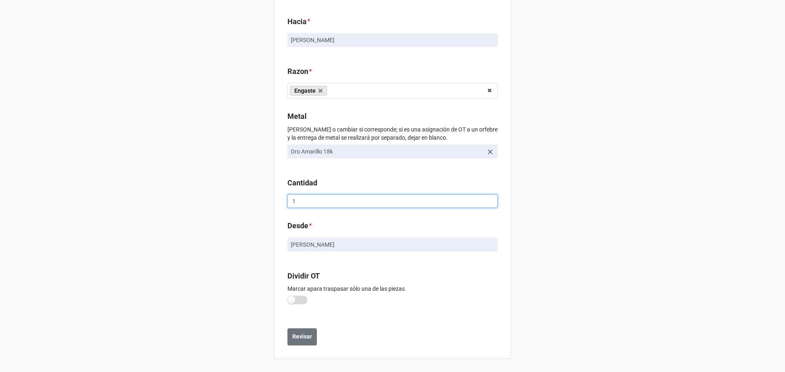
type input "1"
click at [291, 297] on label at bounding box center [297, 300] width 20 height 9
checkbox input "true"
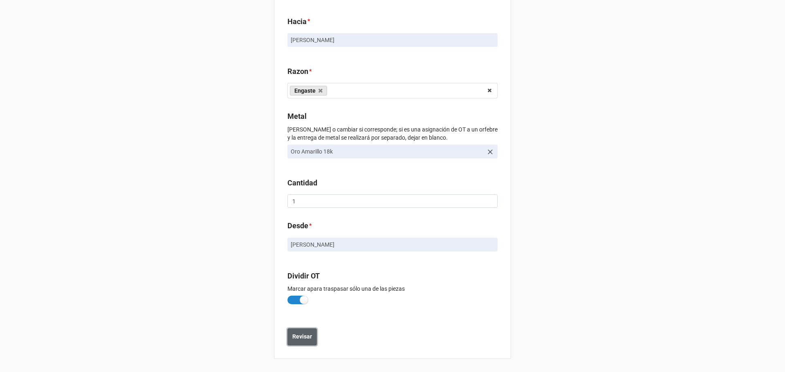
click at [298, 342] on button "Revisar" at bounding box center [301, 337] width 29 height 17
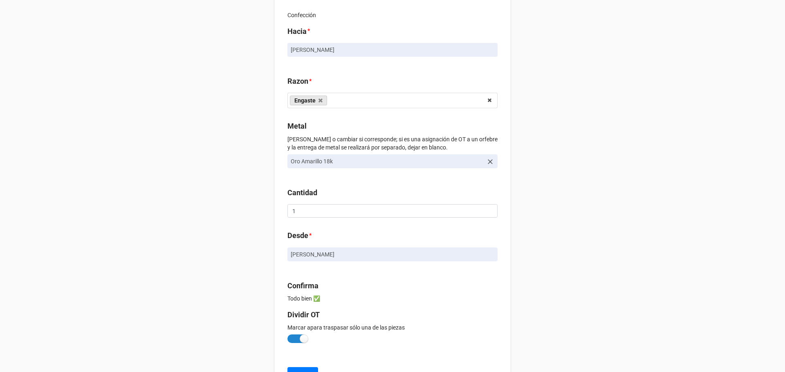
scroll to position [237, 0]
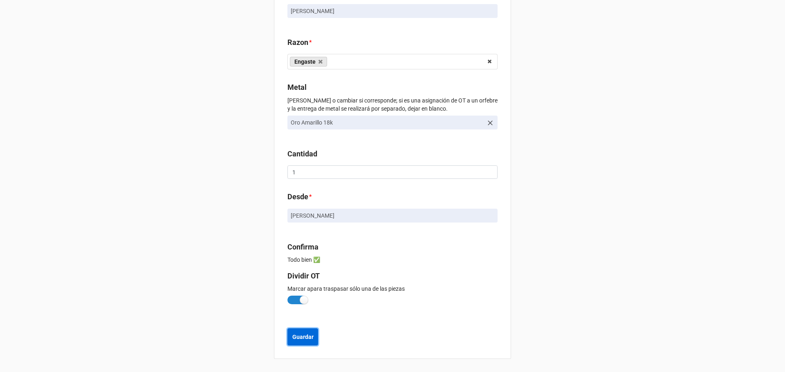
click at [302, 337] on b "Guardar" at bounding box center [302, 337] width 21 height 9
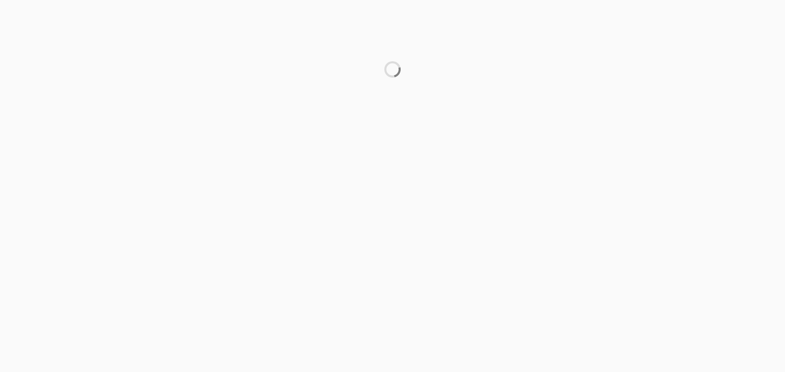
scroll to position [0, 0]
